Goal: Obtain resource: Download file/media

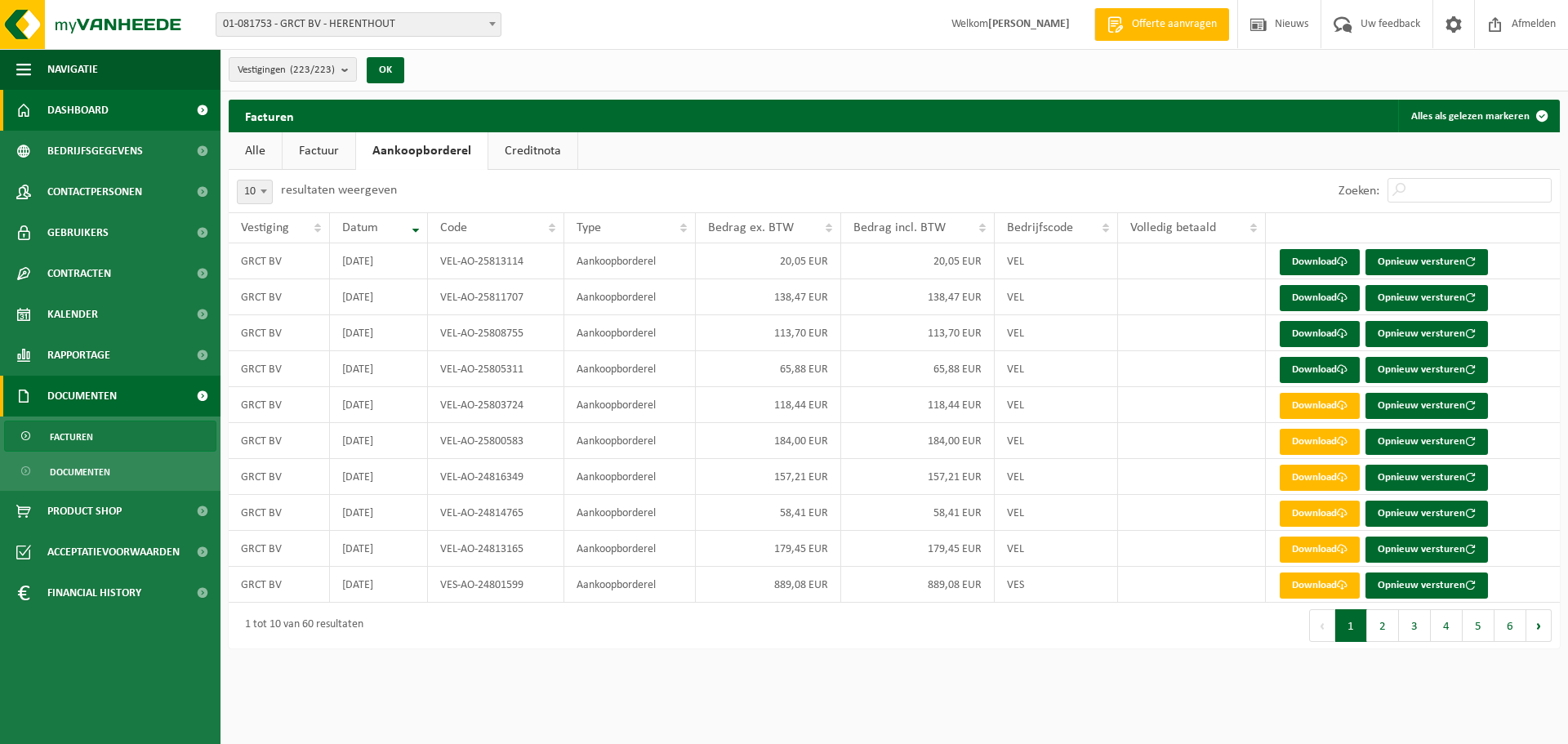
click at [79, 109] on span "Dashboard" at bounding box center [78, 110] width 62 height 40
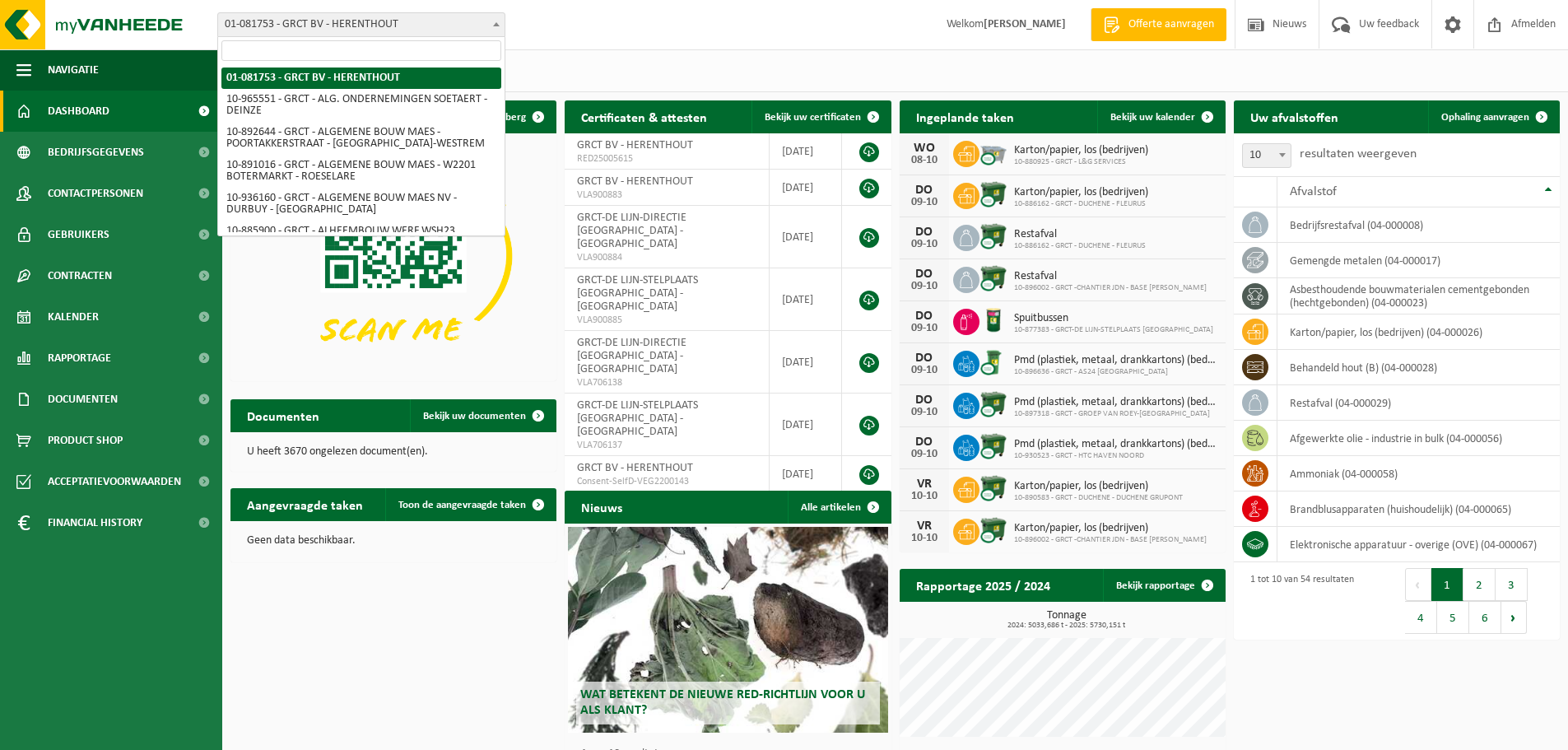
drag, startPoint x: 501, startPoint y: 24, endPoint x: 489, endPoint y: 55, distance: 33.2
click at [502, 24] on span at bounding box center [496, 24] width 17 height 21
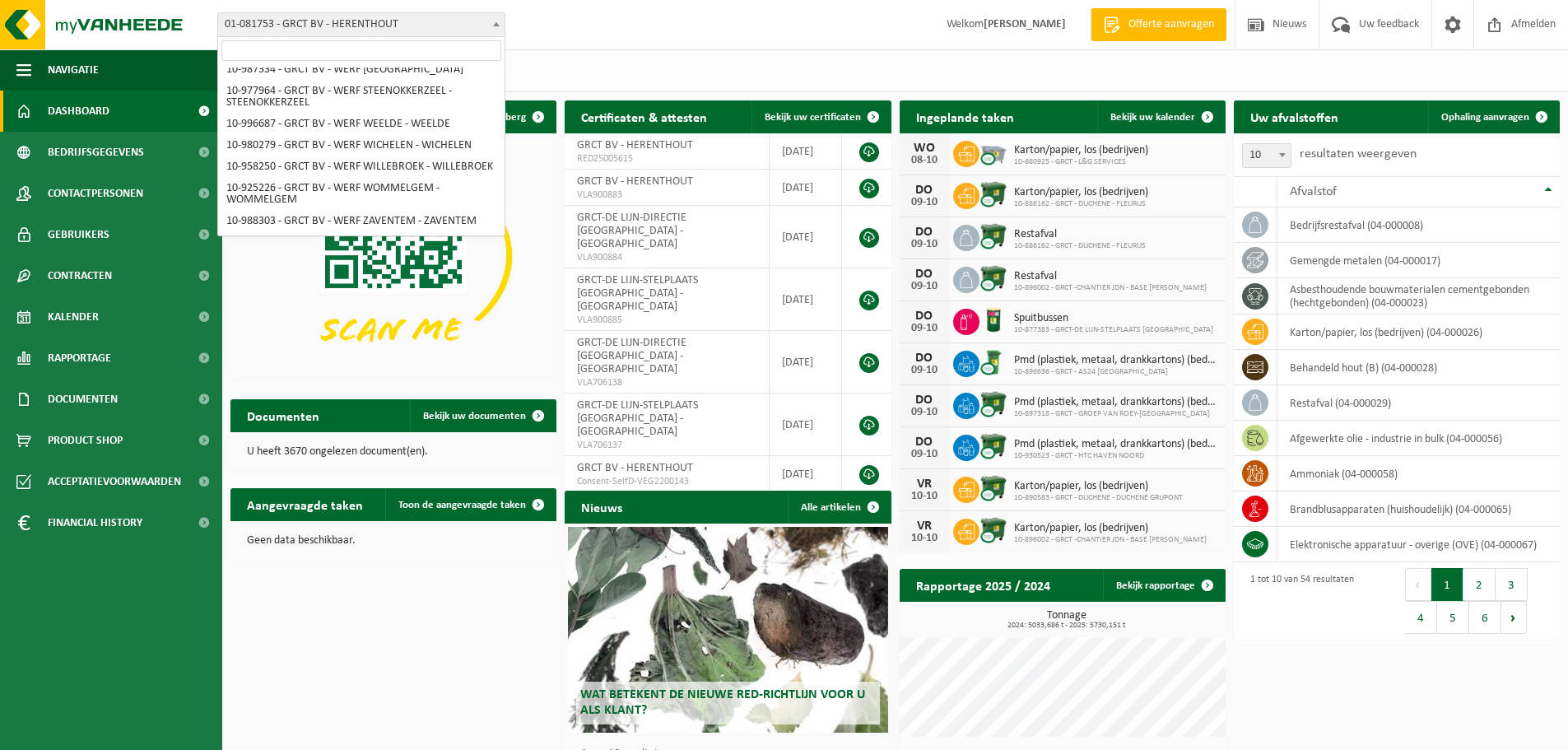
scroll to position [5782, 0]
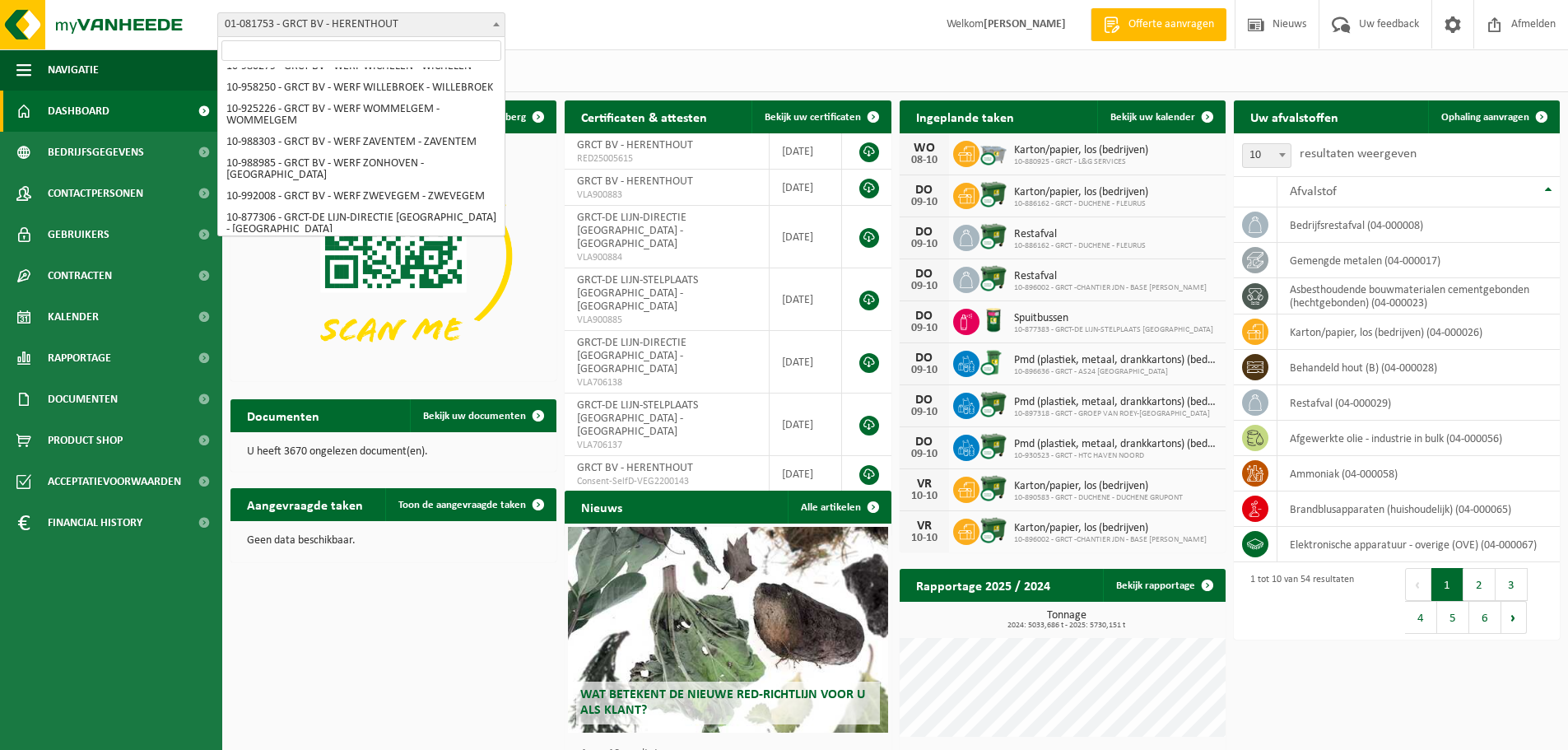
select select "107967"
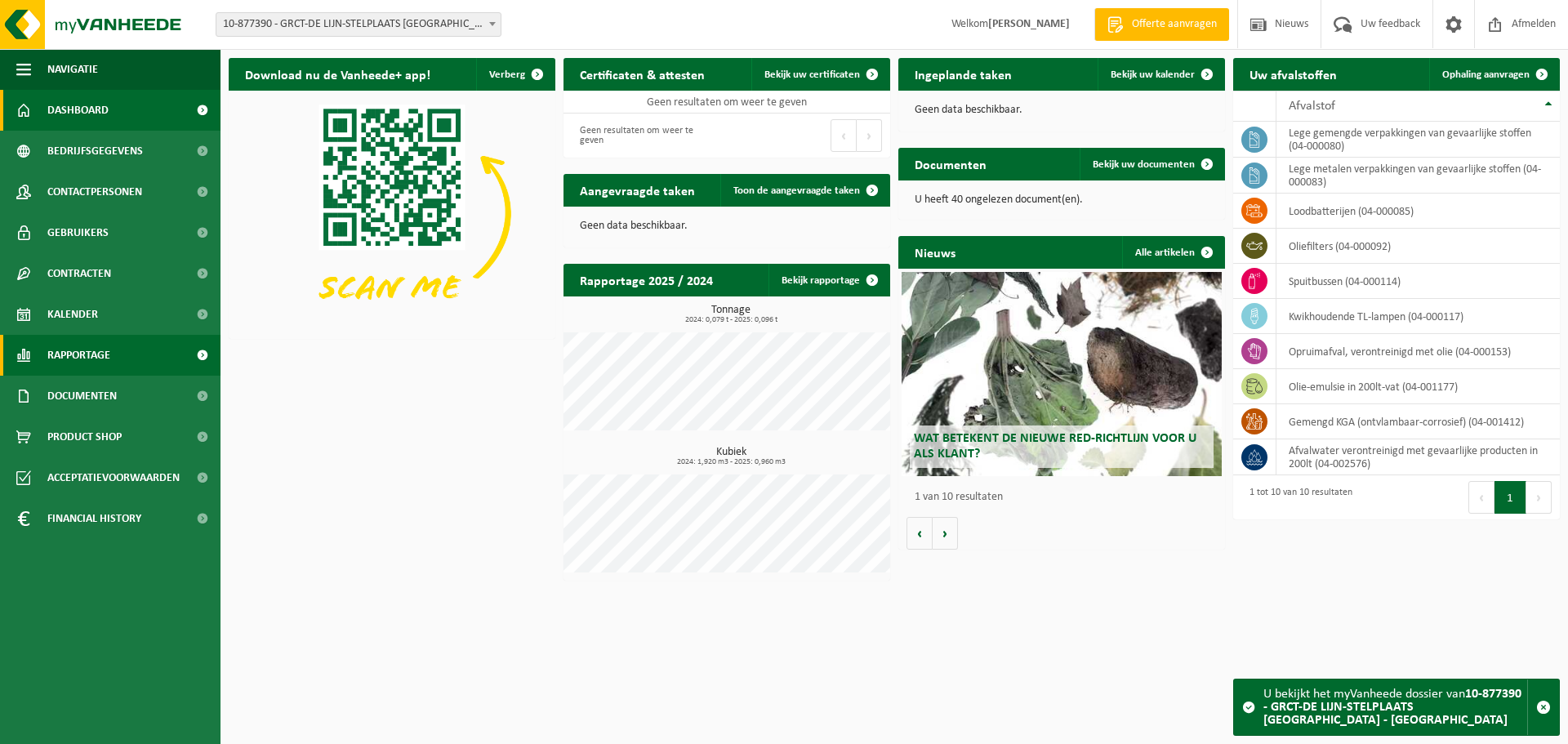
click at [89, 356] on span "Rapportage" at bounding box center [79, 355] width 63 height 40
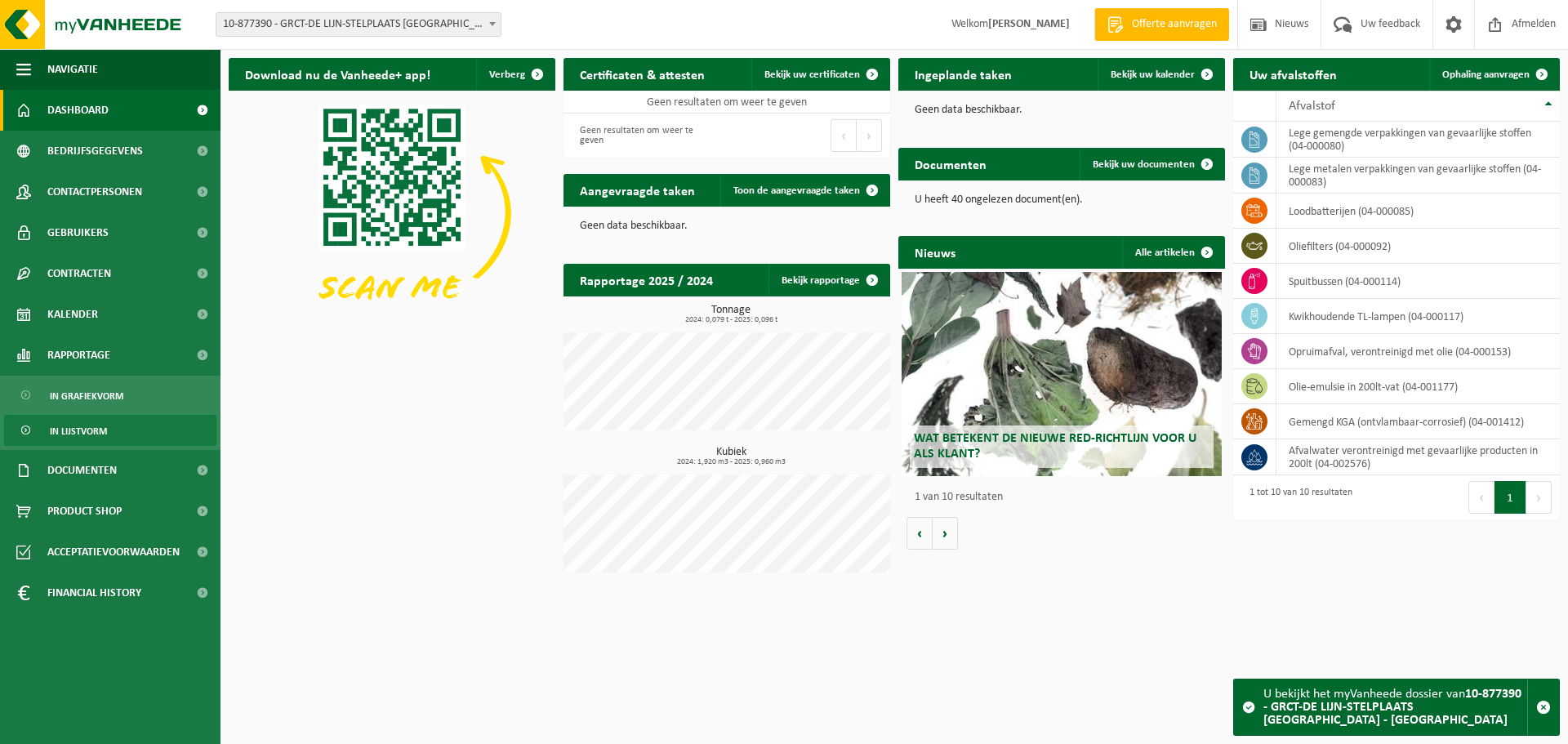
click at [92, 425] on span "In lijstvorm" at bounding box center [78, 430] width 57 height 31
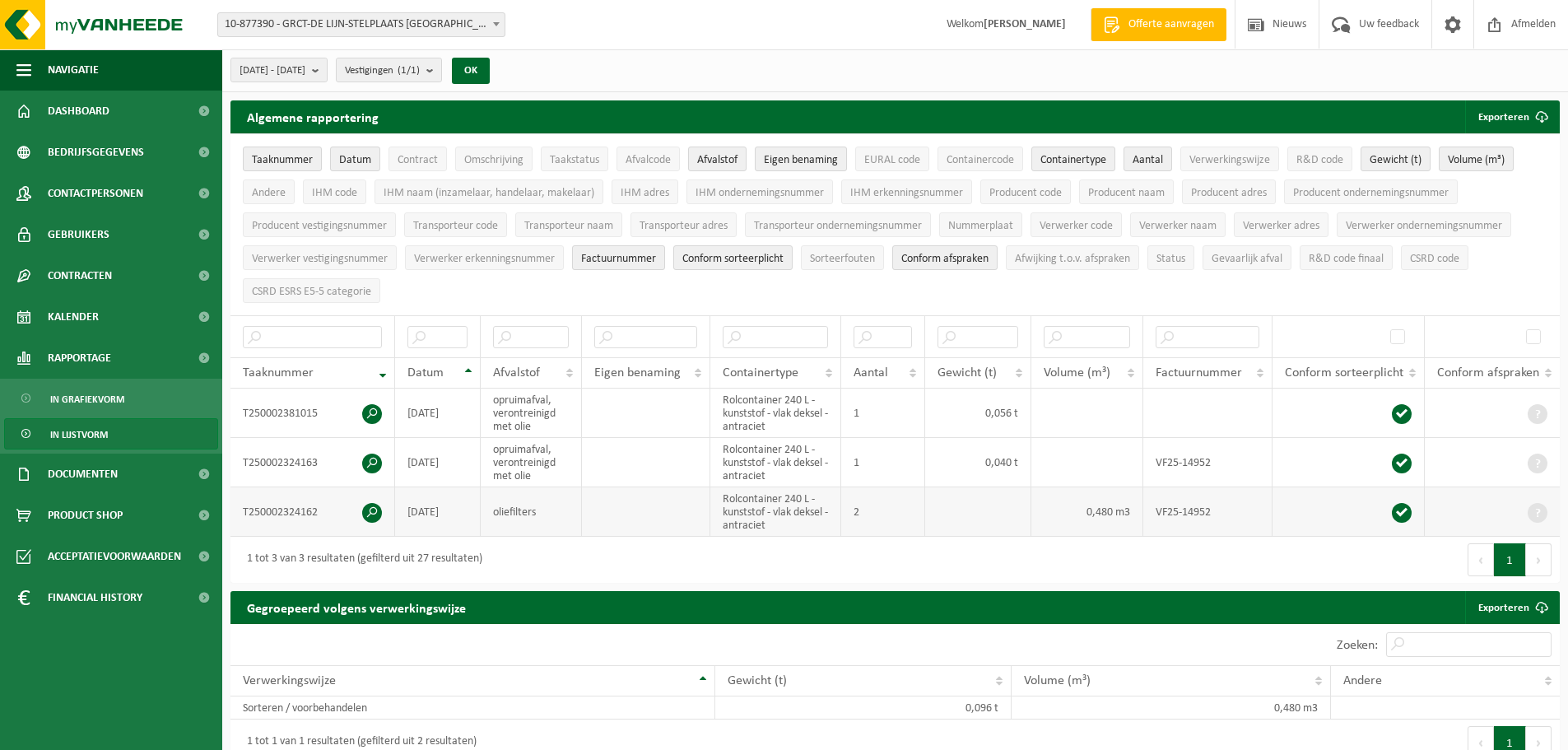
click at [370, 507] on span at bounding box center [372, 513] width 19 height 19
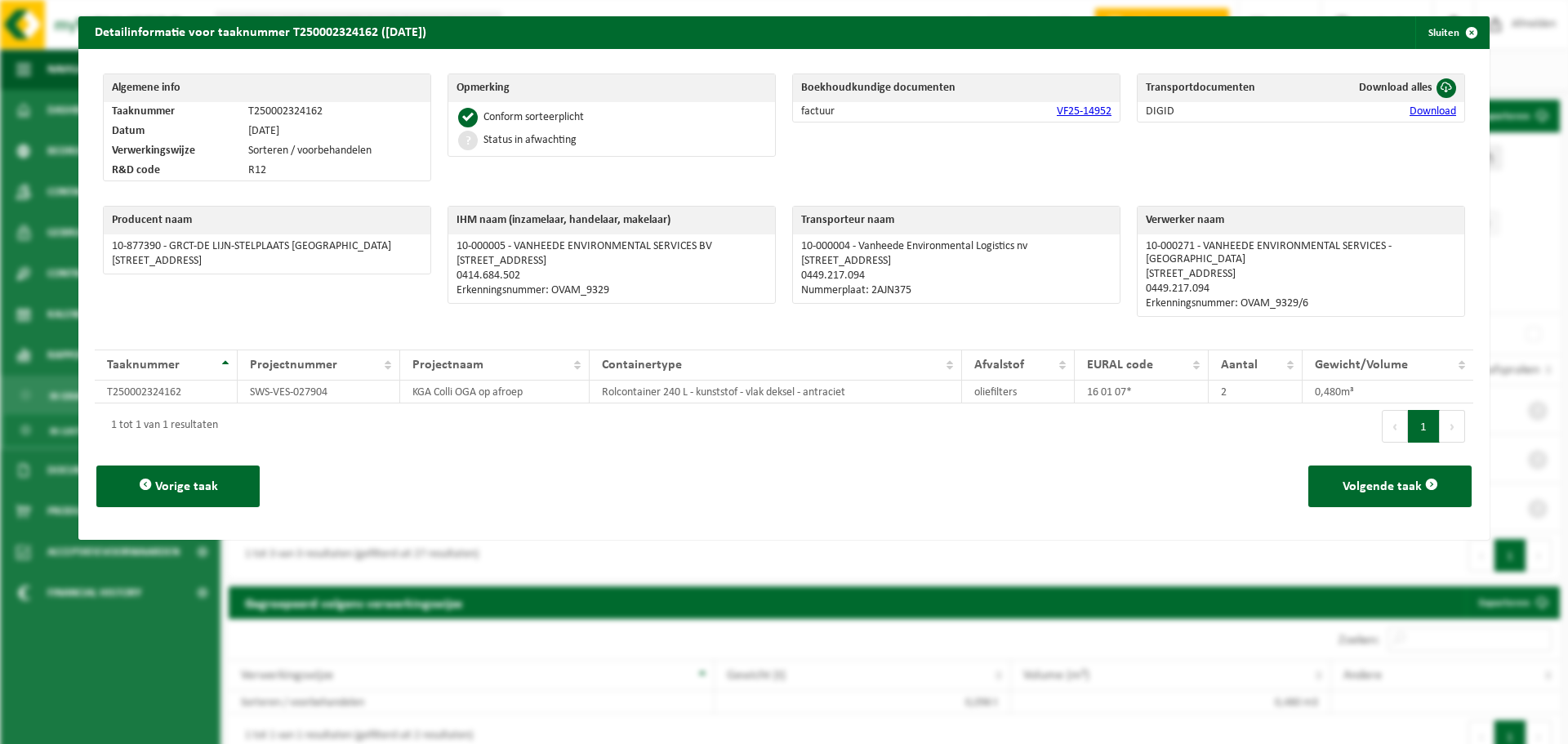
click at [1084, 112] on link "VF25-14952" at bounding box center [1085, 112] width 54 height 12
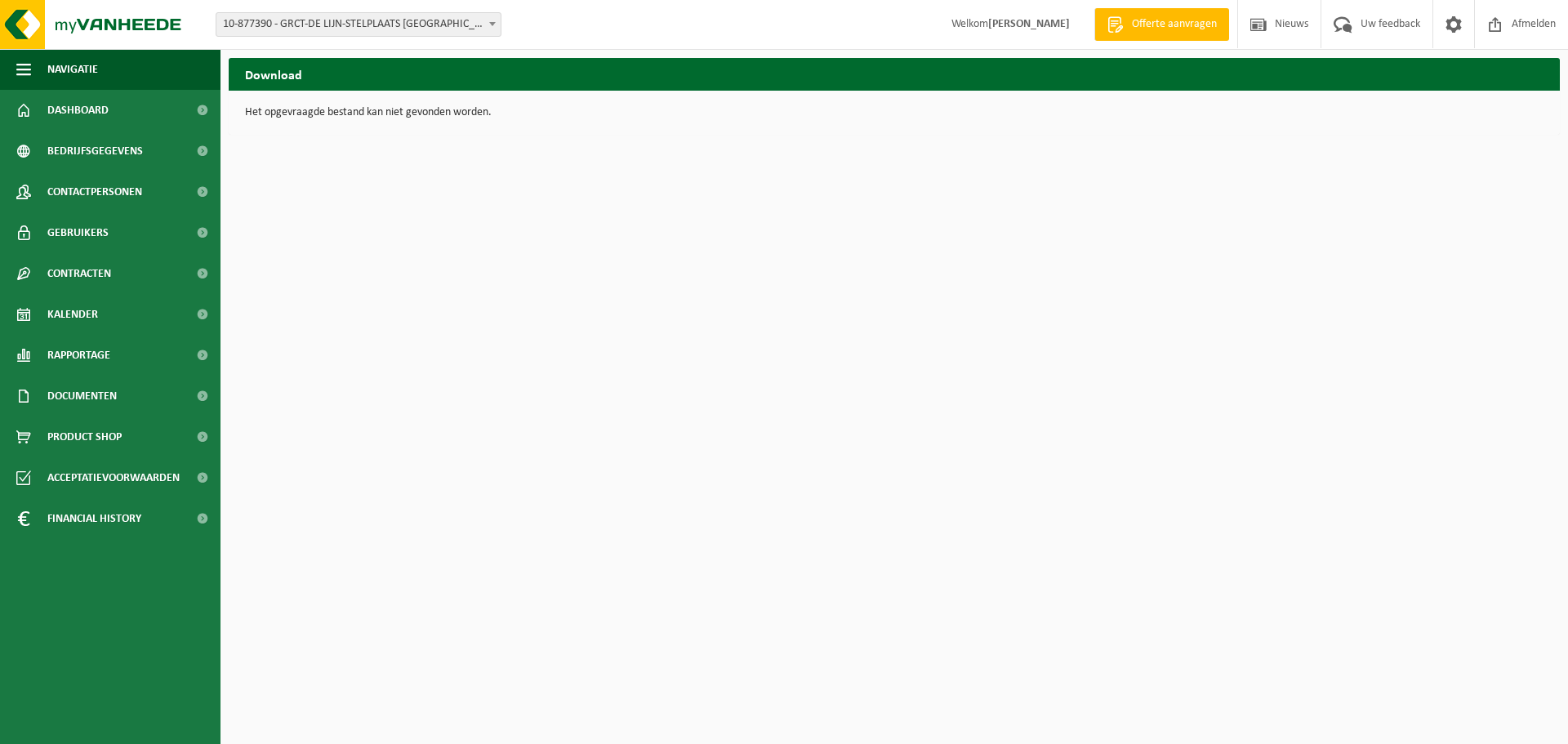
drag, startPoint x: 421, startPoint y: 264, endPoint x: 388, endPoint y: 283, distance: 38.1
click at [421, 264] on html "Vestiging: 01-081753 - GRCT BV - HERENTHOUT 10-965551 - GRCT - ALG. ONDERNEMING…" at bounding box center [784, 372] width 1568 height 744
click at [98, 357] on span "Rapportage" at bounding box center [79, 355] width 63 height 40
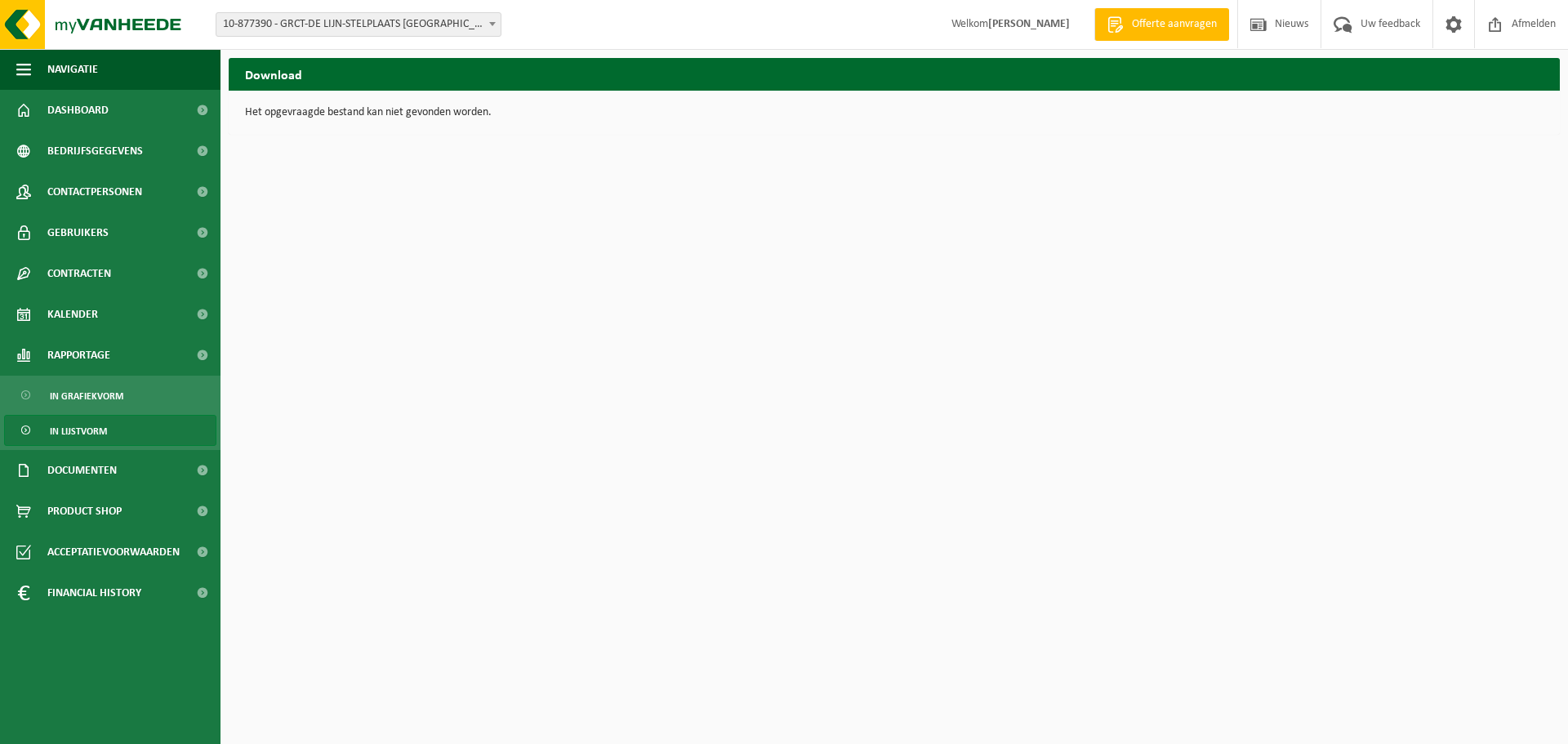
click at [94, 438] on span "In lijstvorm" at bounding box center [78, 430] width 57 height 31
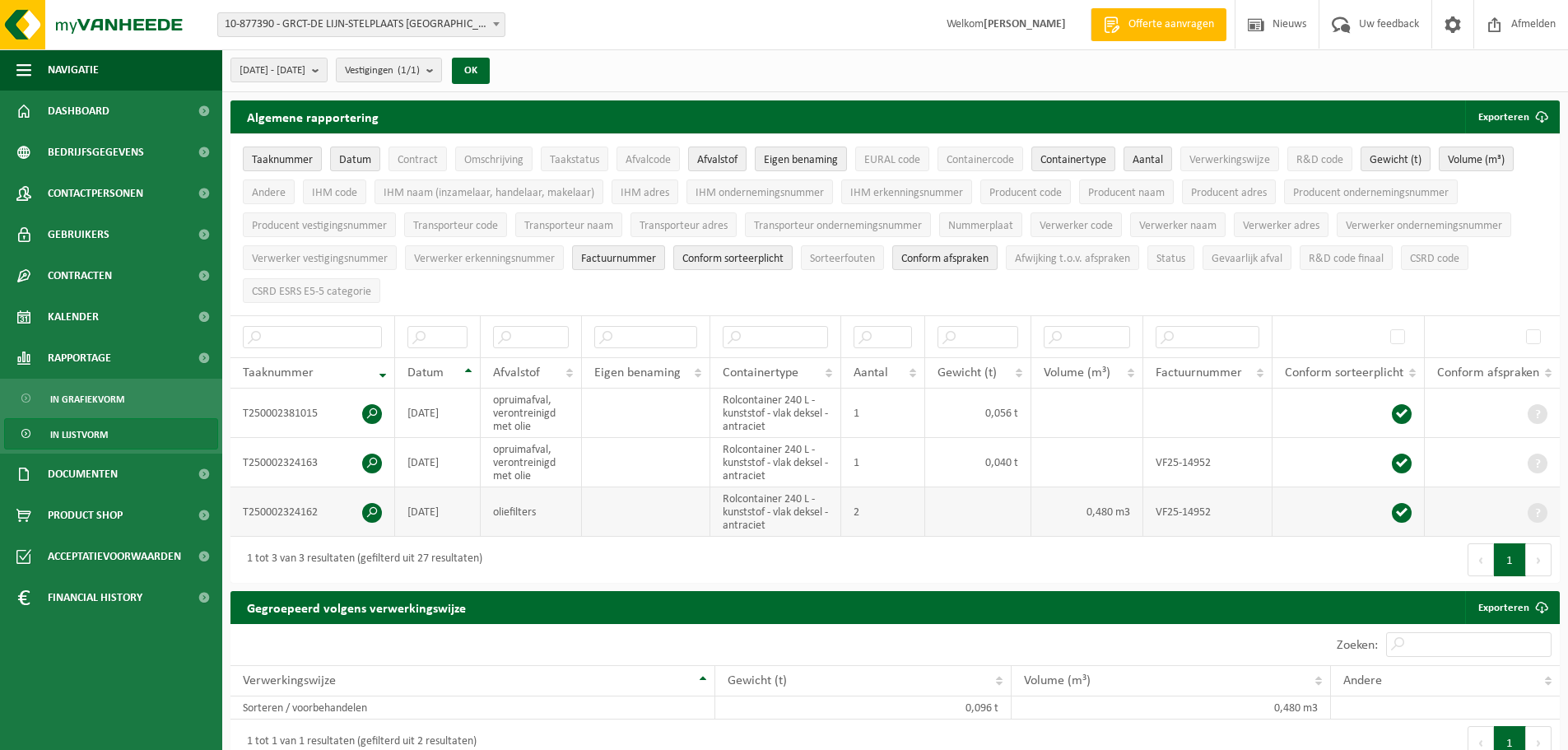
click at [376, 507] on span at bounding box center [372, 513] width 19 height 19
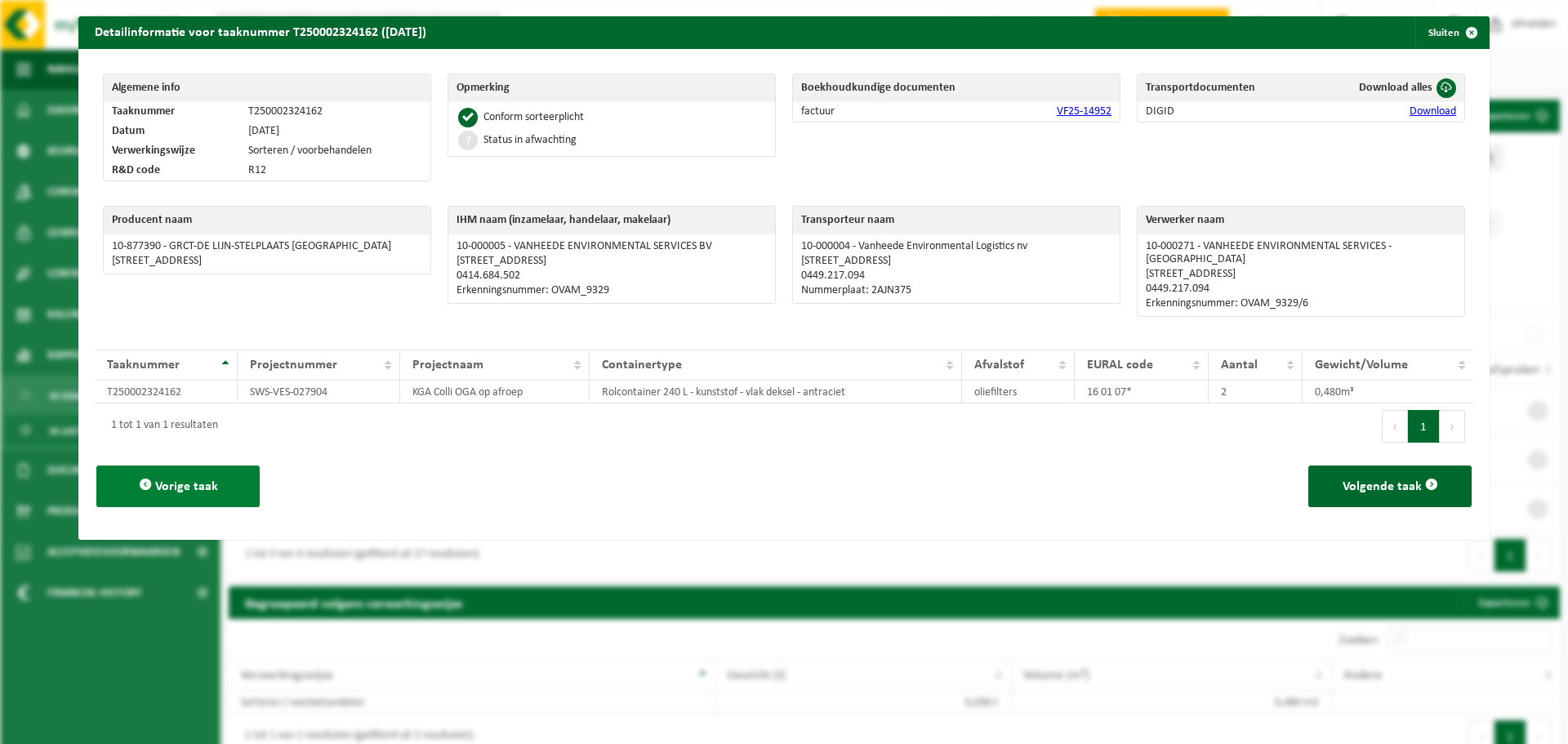
click at [171, 480] on span "Vorige taak" at bounding box center [187, 486] width 63 height 13
click at [1466, 37] on span "button" at bounding box center [1471, 33] width 33 height 33
